Goal: Task Accomplishment & Management: Use online tool/utility

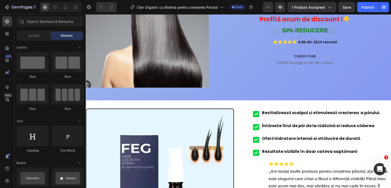
scroll to position [70, 0]
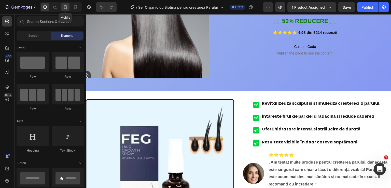
click at [66, 8] on icon at bounding box center [65, 7] width 3 height 4
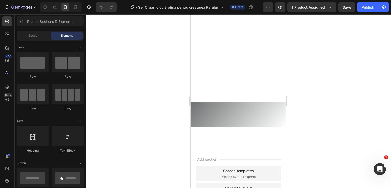
scroll to position [883, 0]
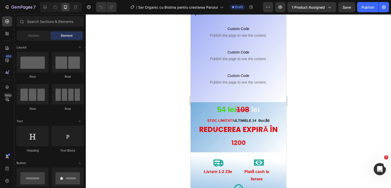
drag, startPoint x: 285, startPoint y: 120, endPoint x: 508, endPoint y: 189, distance: 233.9
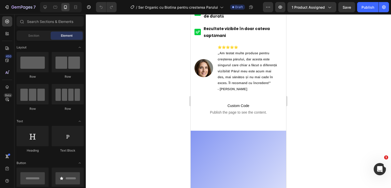
scroll to position [0, 0]
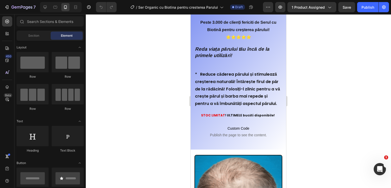
drag, startPoint x: 283, startPoint y: 65, endPoint x: 485, endPoint y: 91, distance: 203.8
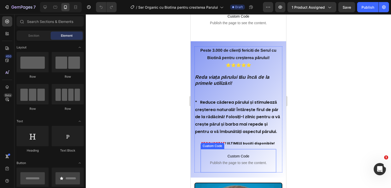
click at [237, 156] on p "Custom Code Publish the page to see the content." at bounding box center [239, 159] width 76 height 20
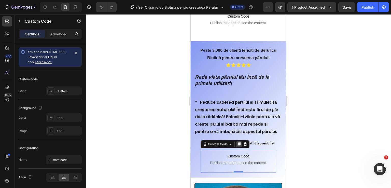
click at [239, 147] on div at bounding box center [239, 144] width 6 height 6
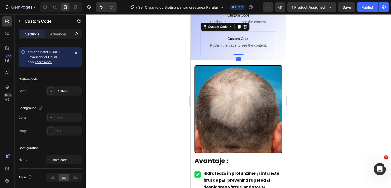
scroll to position [550, 0]
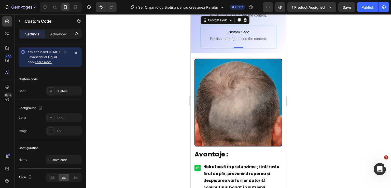
click at [239, 41] on span "Publish the page to see the content." at bounding box center [239, 38] width 76 height 5
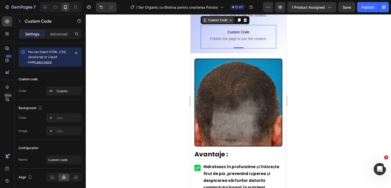
click at [230, 22] on icon at bounding box center [231, 20] width 4 height 4
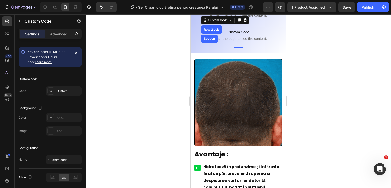
click at [307, 44] on div at bounding box center [238, 101] width 305 height 174
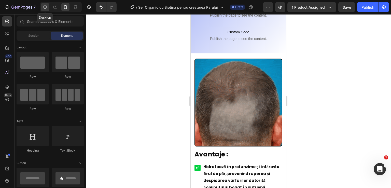
click at [44, 7] on icon at bounding box center [45, 7] width 5 height 5
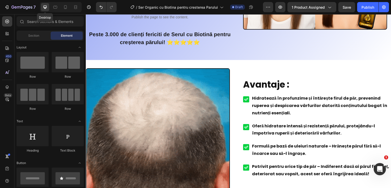
scroll to position [510, 0]
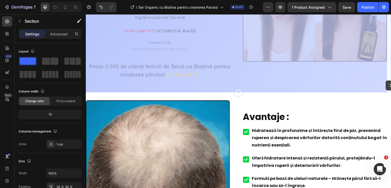
drag, startPoint x: 386, startPoint y: 83, endPoint x: 386, endPoint y: 78, distance: 5.1
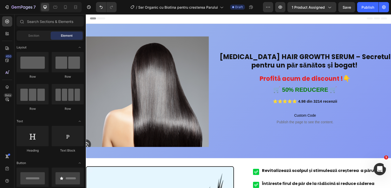
scroll to position [0, 0]
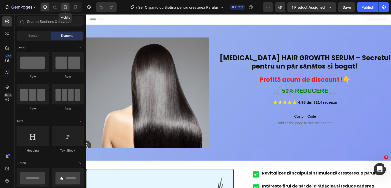
click at [69, 6] on div at bounding box center [65, 7] width 8 height 8
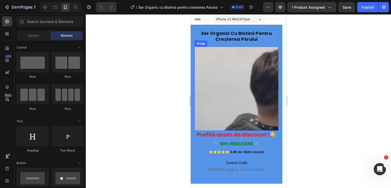
click at [226, 81] on img at bounding box center [236, 89] width 84 height 84
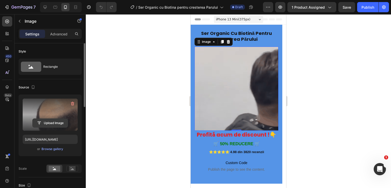
click at [46, 123] on input "file" at bounding box center [50, 123] width 35 height 9
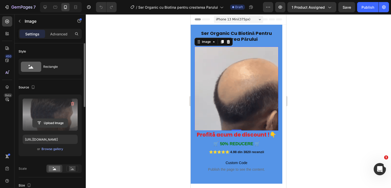
click at [45, 121] on input "file" at bounding box center [50, 123] width 35 height 9
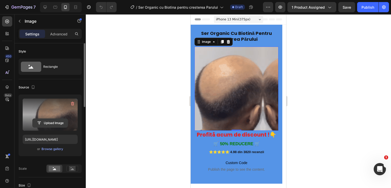
click at [46, 121] on input "file" at bounding box center [50, 123] width 35 height 9
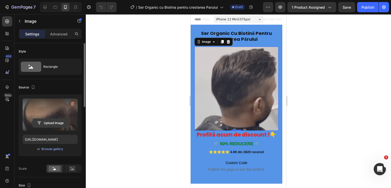
click at [44, 124] on input "file" at bounding box center [50, 123] width 35 height 9
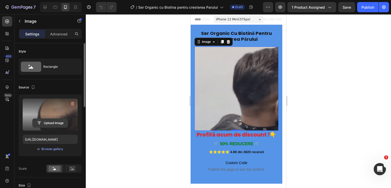
click at [49, 124] on input "file" at bounding box center [50, 123] width 35 height 9
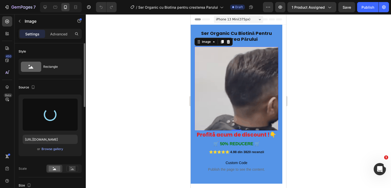
type input "[URL][DOMAIN_NAME]"
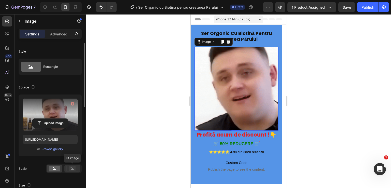
click at [71, 169] on rect at bounding box center [72, 168] width 7 height 5
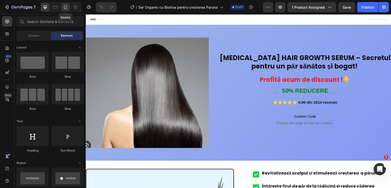
click at [66, 7] on icon at bounding box center [65, 7] width 5 height 5
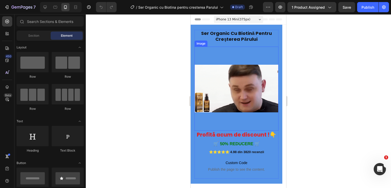
click at [230, 85] on img at bounding box center [236, 89] width 84 height 84
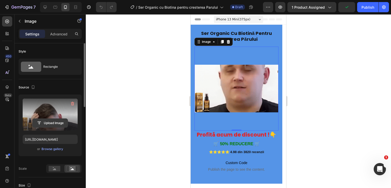
click at [54, 123] on input "file" at bounding box center [50, 123] width 35 height 9
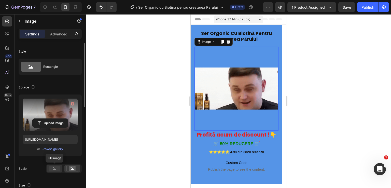
click at [58, 167] on rect at bounding box center [55, 169] width 12 height 6
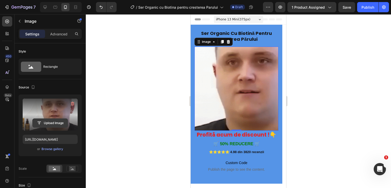
click at [51, 122] on input "file" at bounding box center [50, 123] width 35 height 9
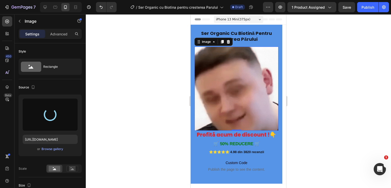
type input "https://cdn.shopify.com/s/files/1/0960/0476/8091/files/gempages_585552341021754…"
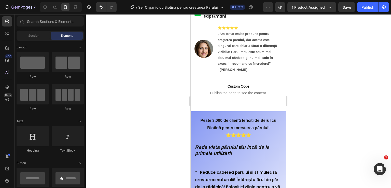
scroll to position [338, 0]
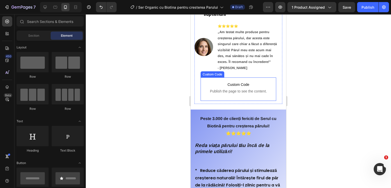
click at [229, 84] on p "Custom Code Publish the page to see the content." at bounding box center [239, 87] width 76 height 20
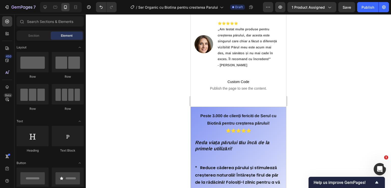
scroll to position [346, 0]
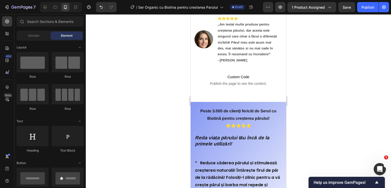
drag, startPoint x: 285, startPoint y: 67, endPoint x: 480, endPoint y: 82, distance: 195.6
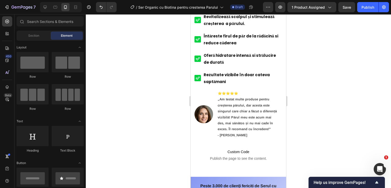
scroll to position [274, 0]
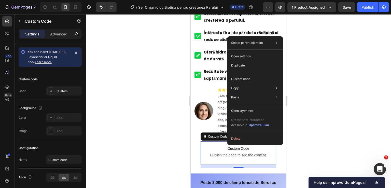
click at [220, 148] on p "Custom Code Publish the page to see the content." at bounding box center [239, 151] width 76 height 20
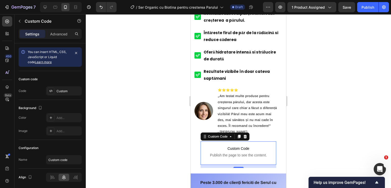
click at [221, 152] on span "Publish the page to see the content." at bounding box center [239, 154] width 76 height 5
click at [211, 152] on span "Publish the page to see the content." at bounding box center [239, 154] width 76 height 5
click at [53, 134] on div at bounding box center [50, 130] width 7 height 7
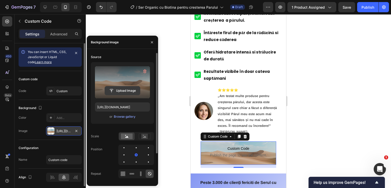
click at [120, 89] on input "file" at bounding box center [122, 90] width 35 height 9
click at [115, 89] on input "file" at bounding box center [122, 90] width 35 height 9
type input "C:\fakepath\m_68d9678687fc8191ad6d22f01e31e8b7.htm"
